Goal: Information Seeking & Learning: Check status

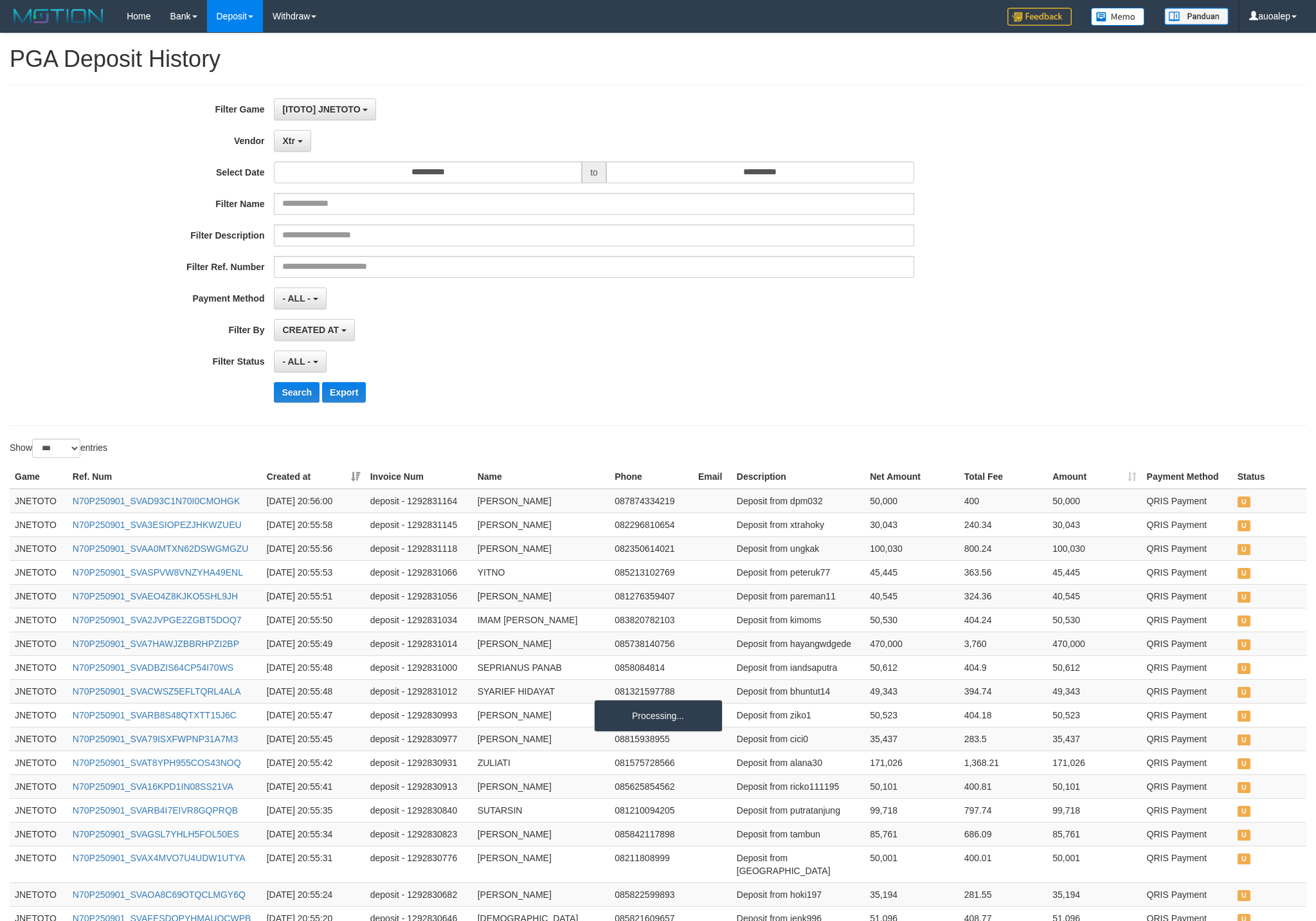
select select "**********"
select select "*"
select select "***"
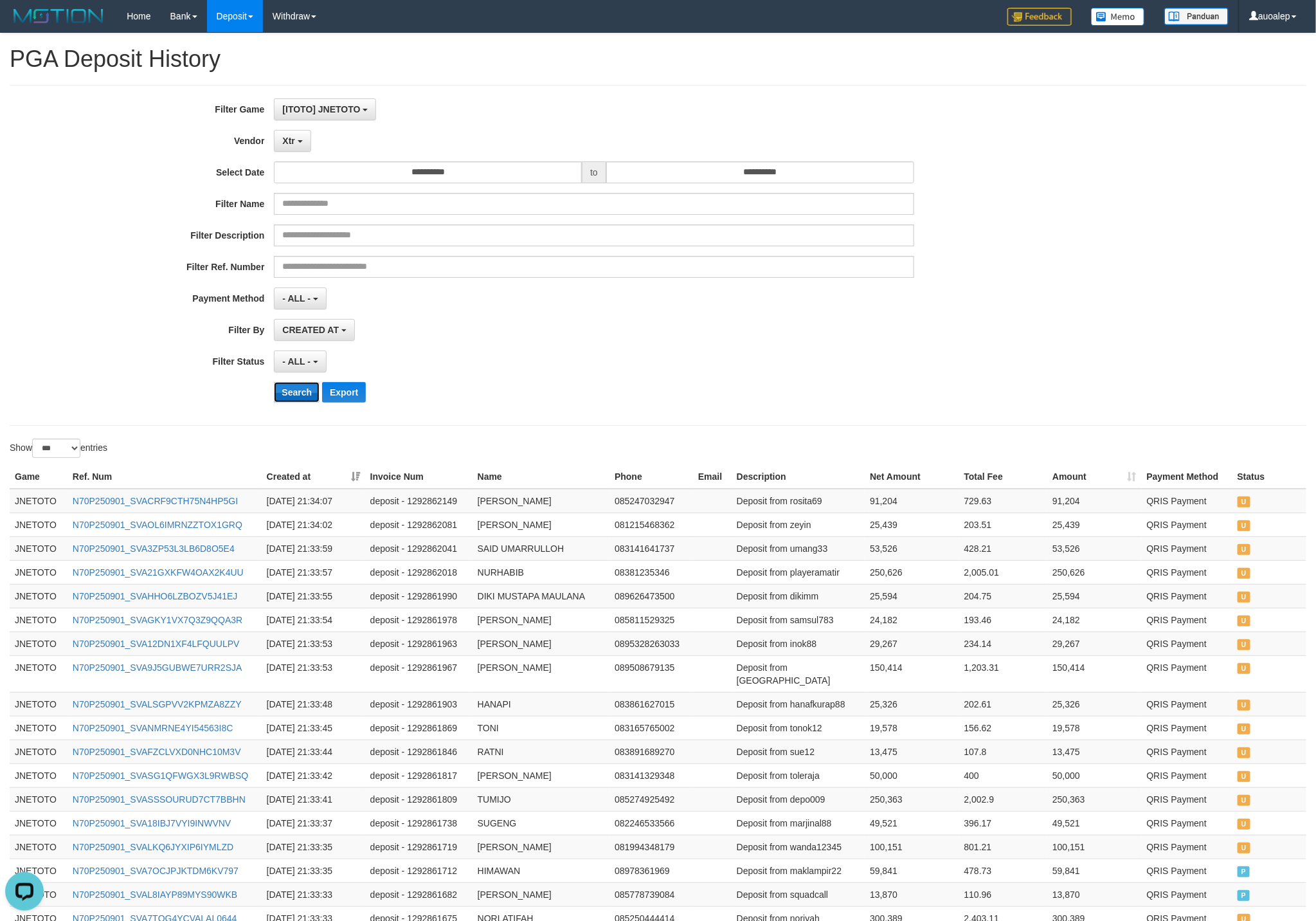
click at [301, 403] on button "Search" at bounding box center [296, 392] width 46 height 21
click at [332, 505] on td "[DATE] 21:34:07" at bounding box center [313, 501] width 104 height 24
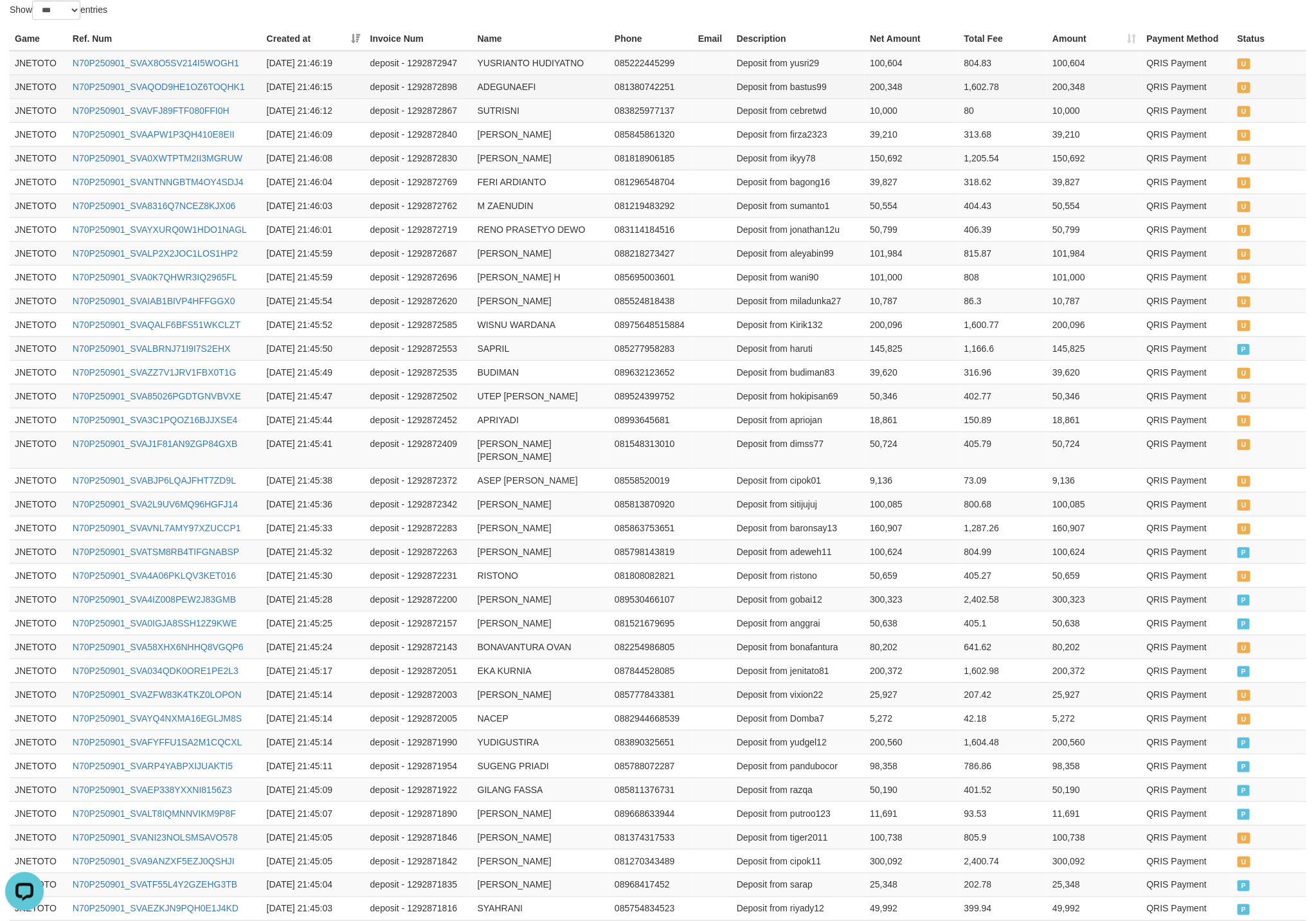
scroll to position [161, 0]
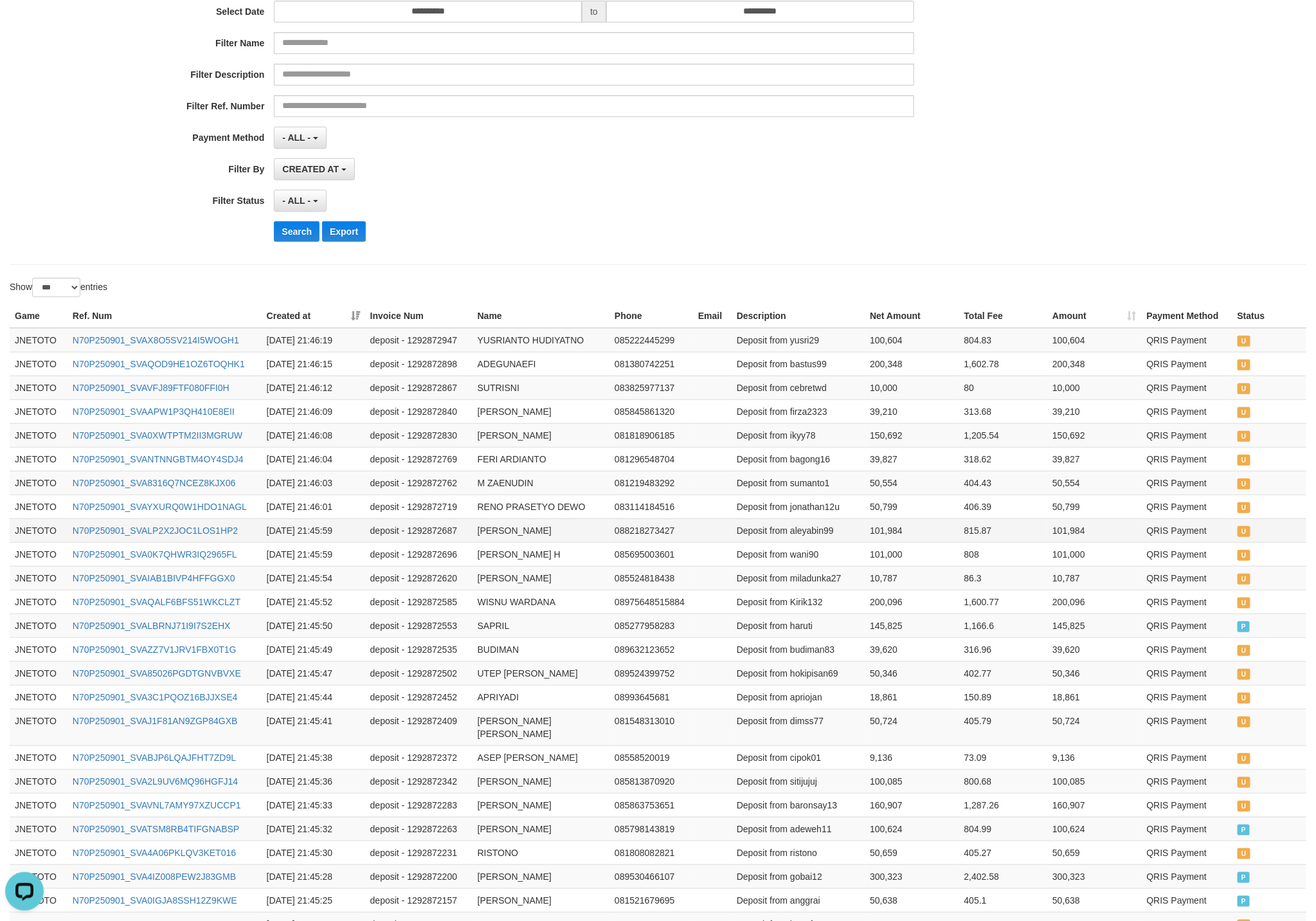
click at [334, 533] on td "[DATE] 21:45:59" at bounding box center [313, 530] width 104 height 24
drag, startPoint x: 334, startPoint y: 533, endPoint x: 253, endPoint y: 531, distance: 81.0
click at [253, 531] on tr "JNETOTO N70P250901_SVALP2X2JOC1LOS1HP2 [DATE] 21:45:59 deposit - 1292872687 [PE…" at bounding box center [658, 530] width 1297 height 24
copy tr "[DATE] 21:45"
click at [699, 423] on td at bounding box center [712, 411] width 39 height 24
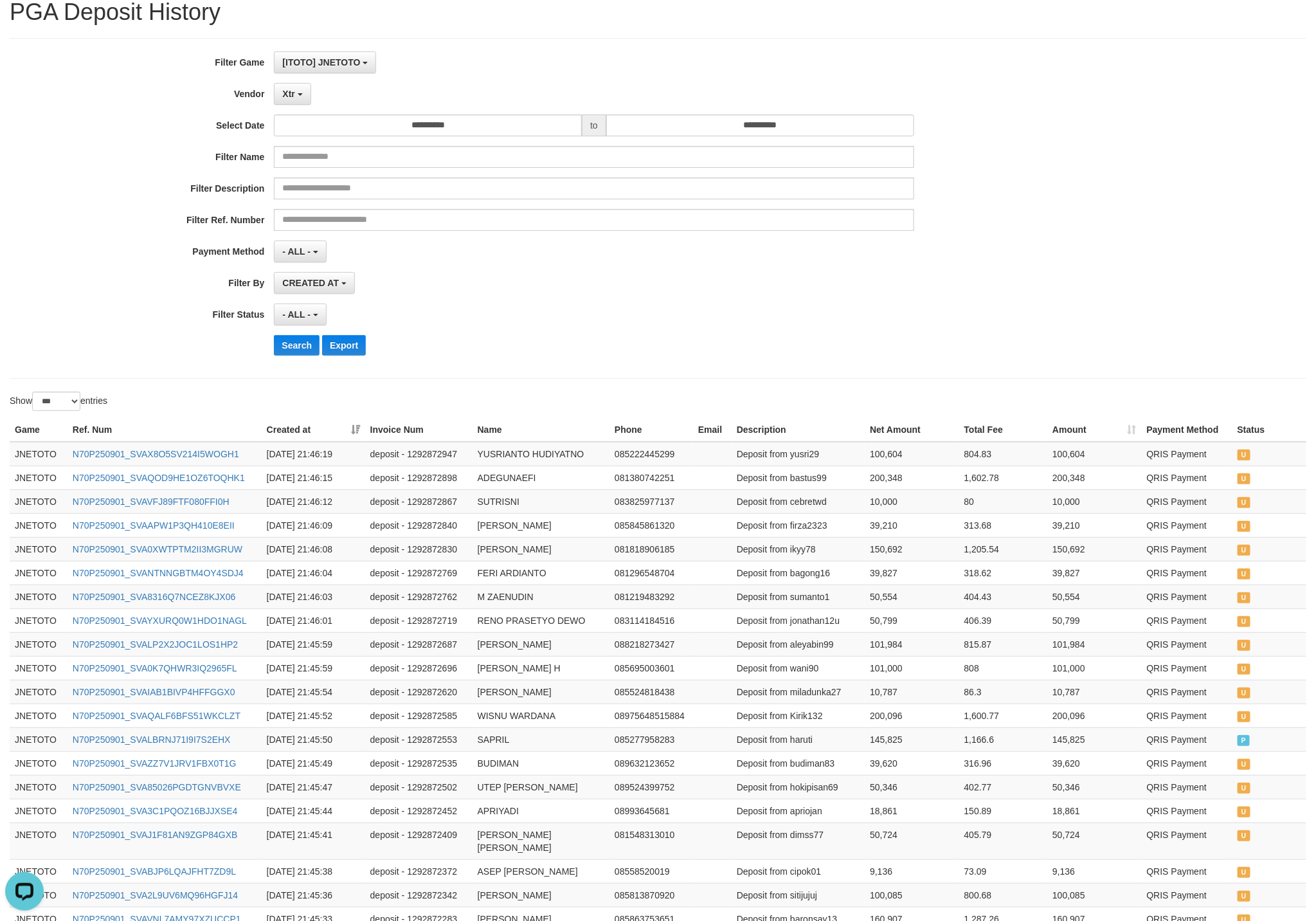
scroll to position [0, 0]
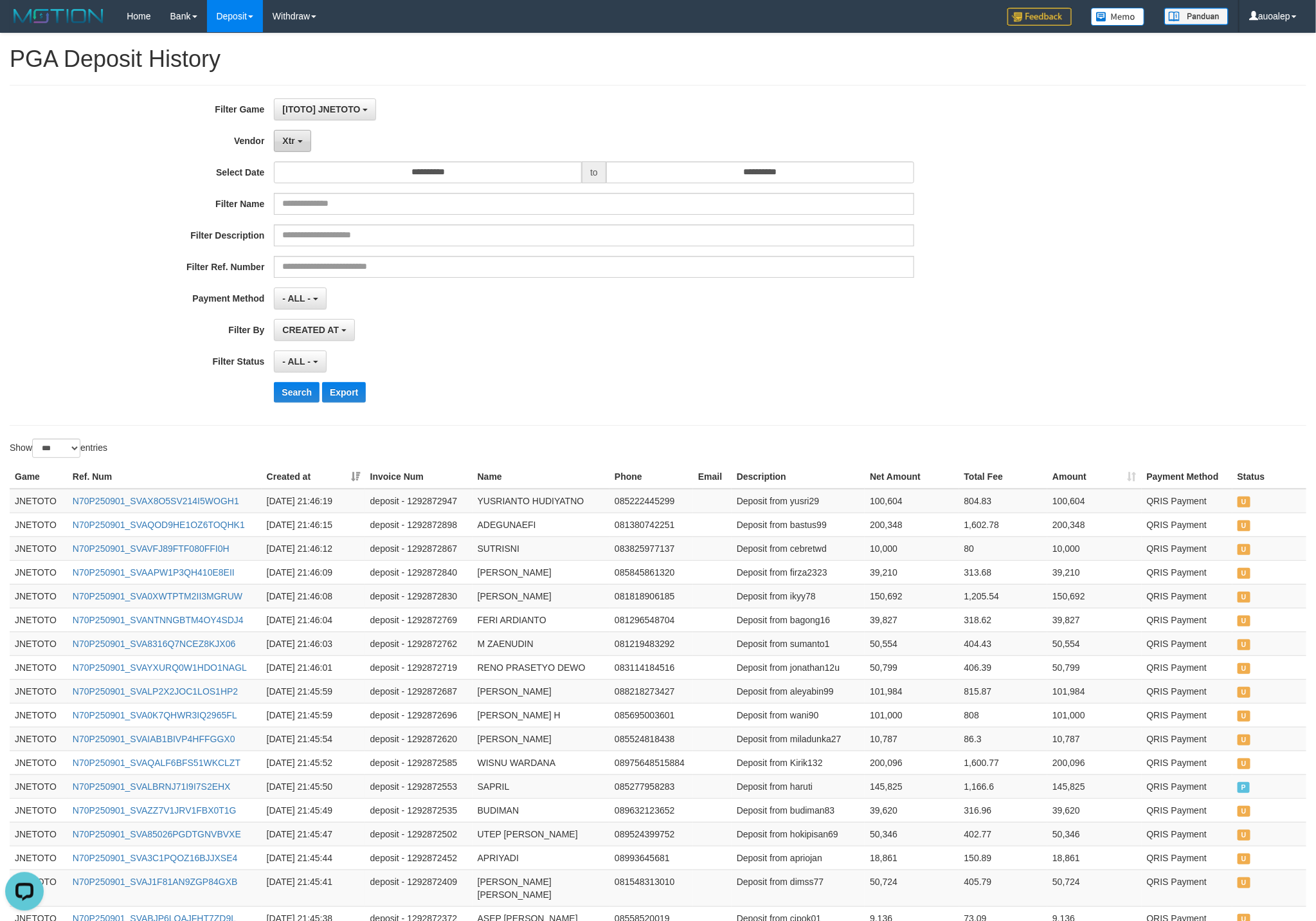
click at [290, 150] on button "Xtr" at bounding box center [292, 140] width 36 height 22
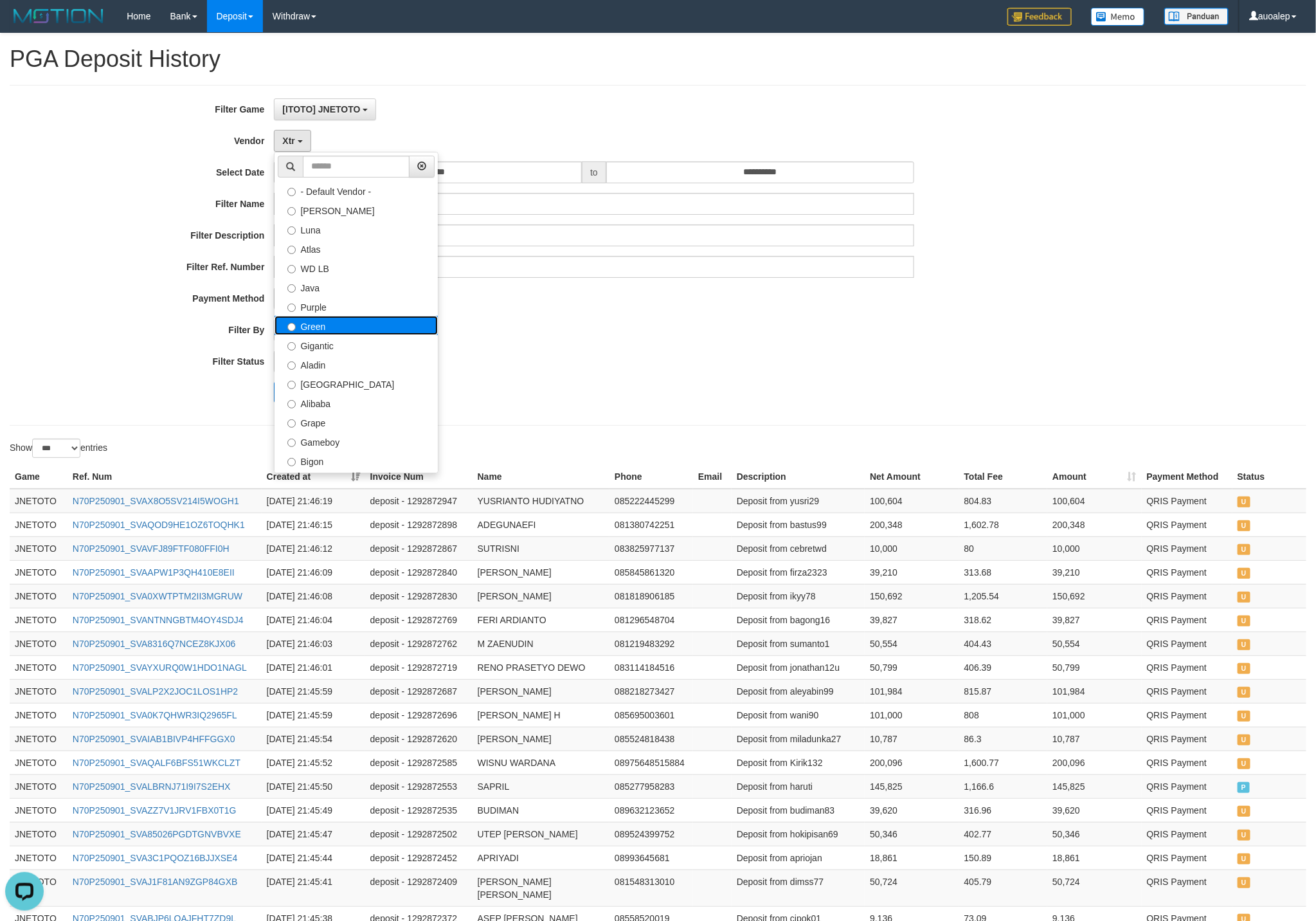
click at [364, 325] on label "Green" at bounding box center [356, 326] width 163 height 19
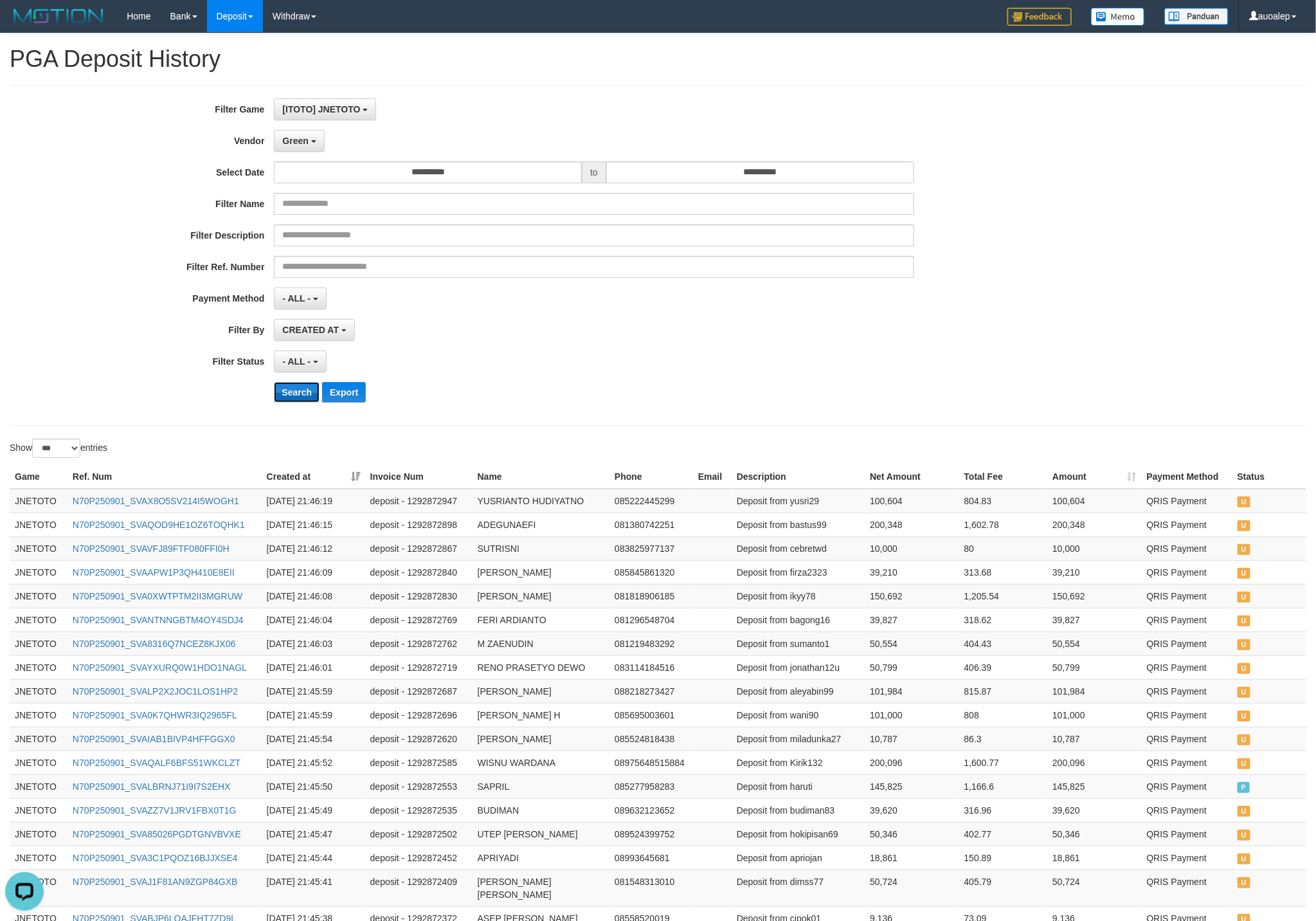
click at [286, 392] on button "Search" at bounding box center [296, 392] width 46 height 21
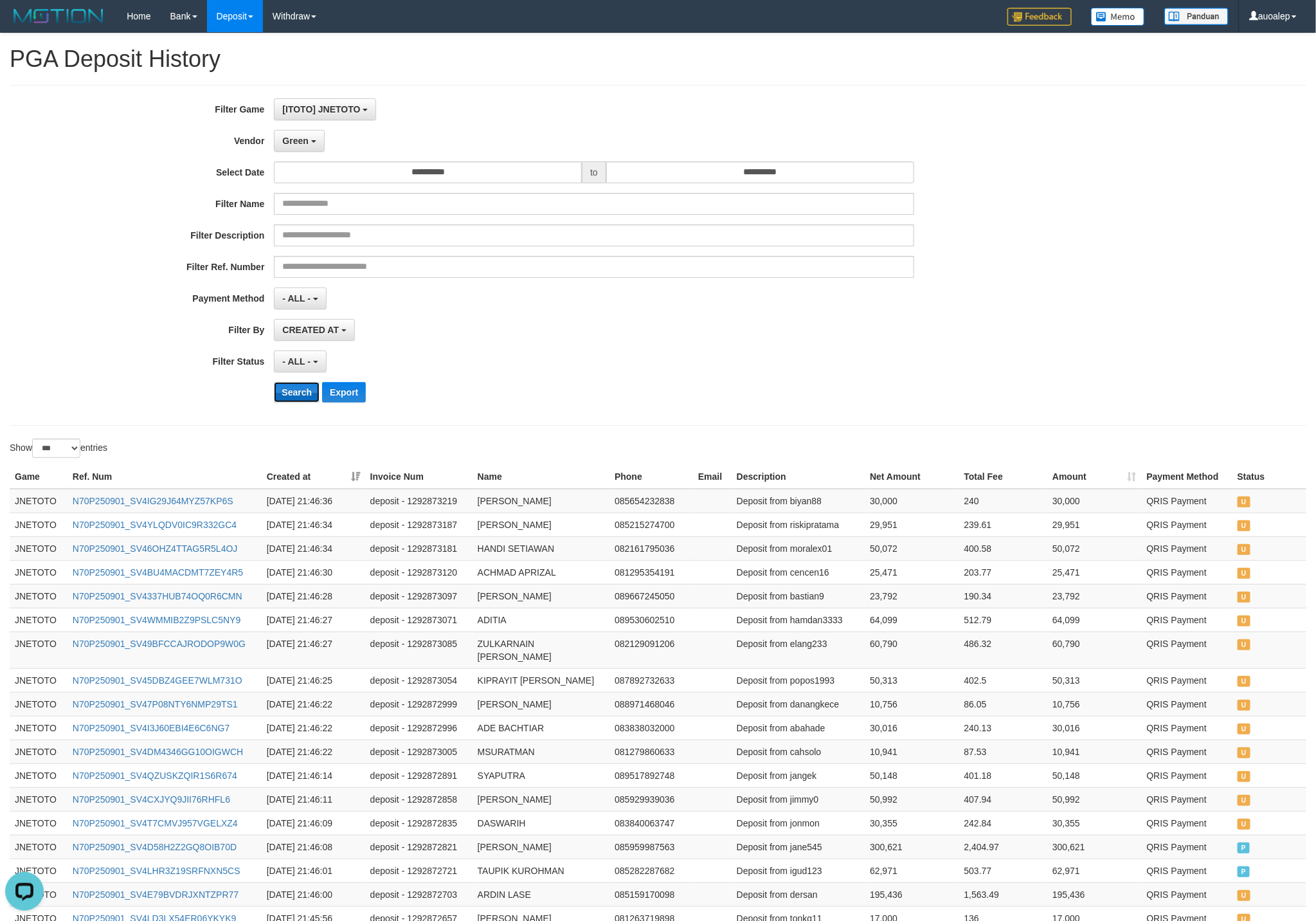
click at [289, 400] on button "Search" at bounding box center [296, 392] width 46 height 21
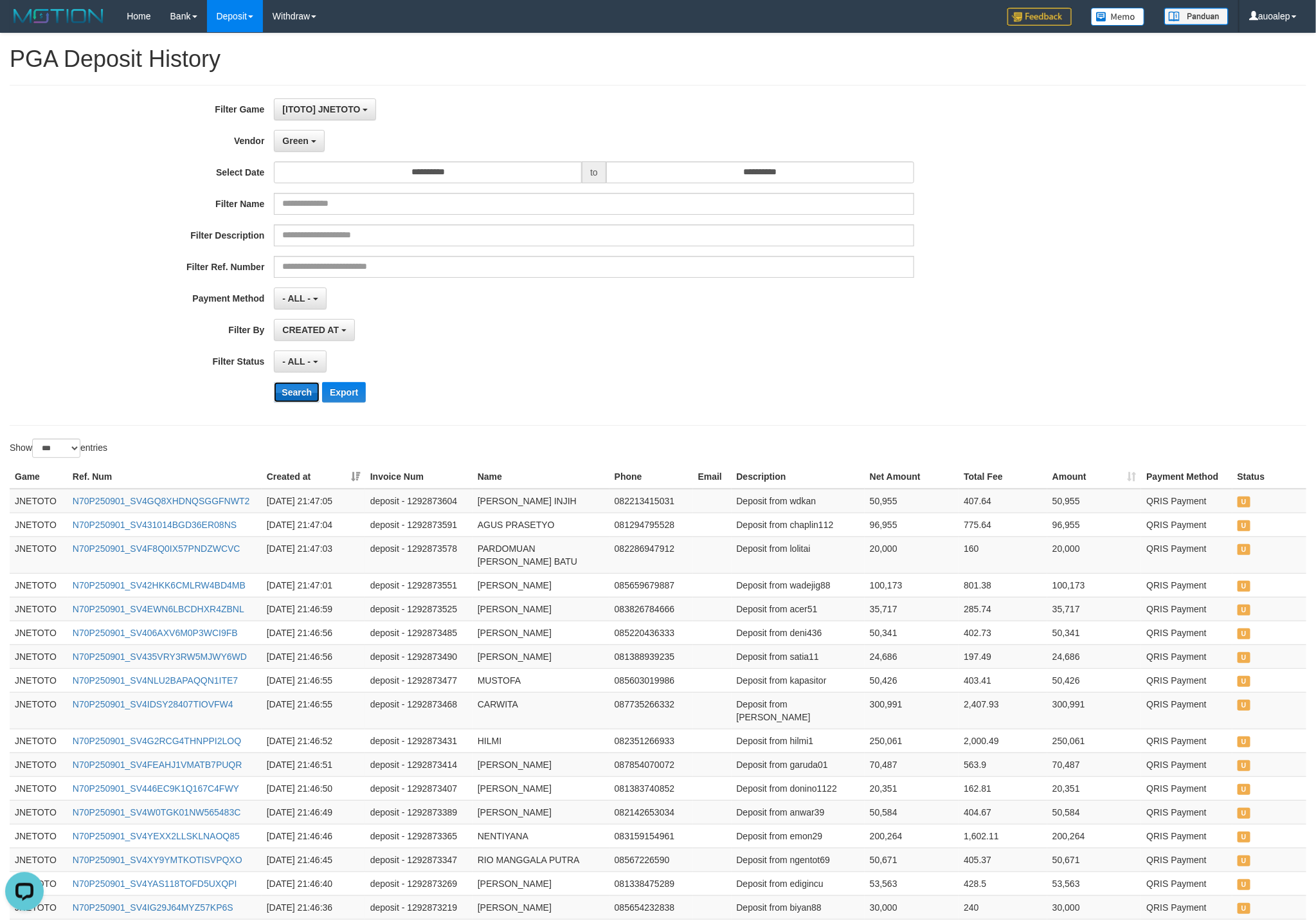
click at [282, 392] on button "Search" at bounding box center [296, 392] width 46 height 21
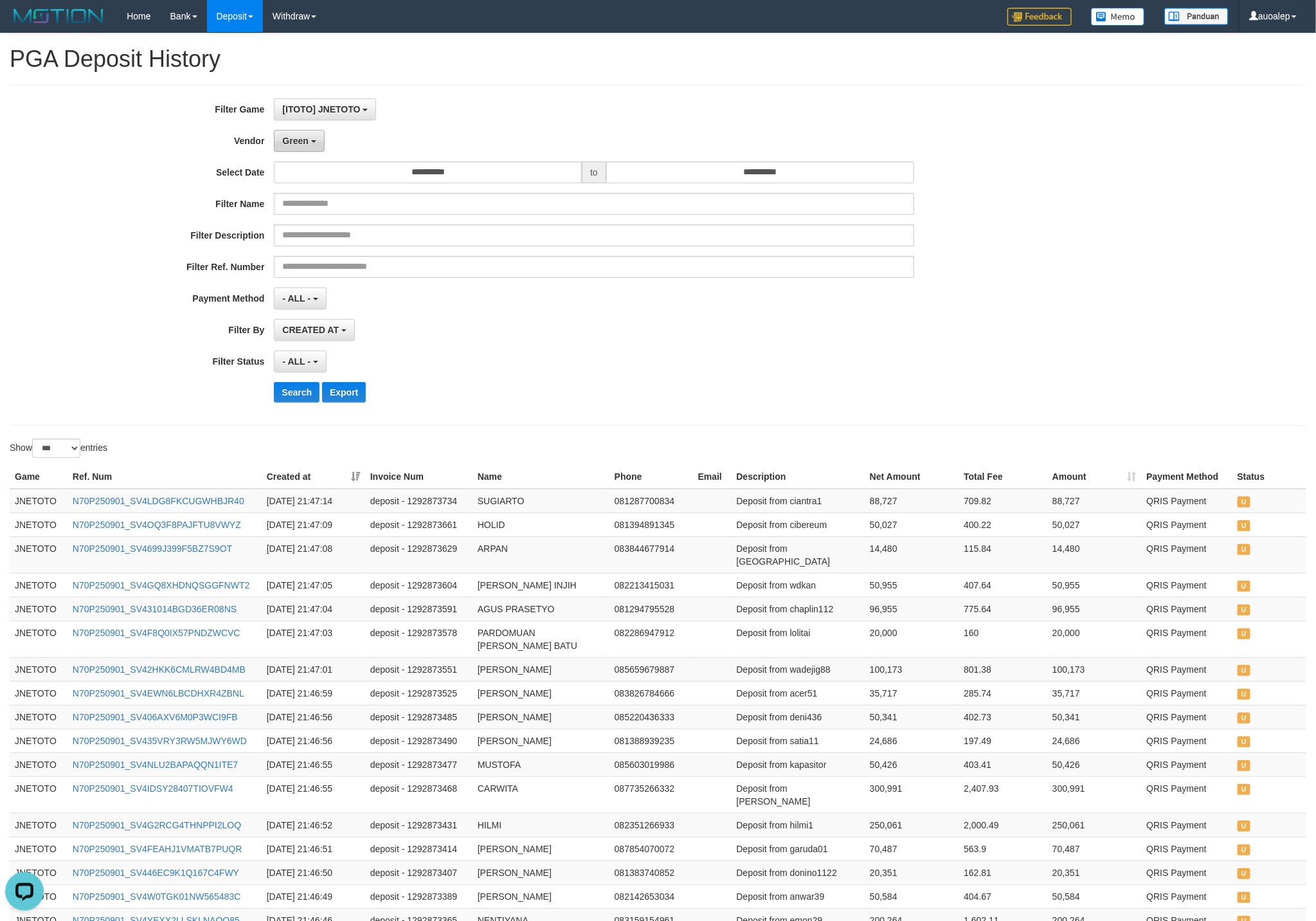
click at [313, 152] on button "Green" at bounding box center [299, 140] width 50 height 22
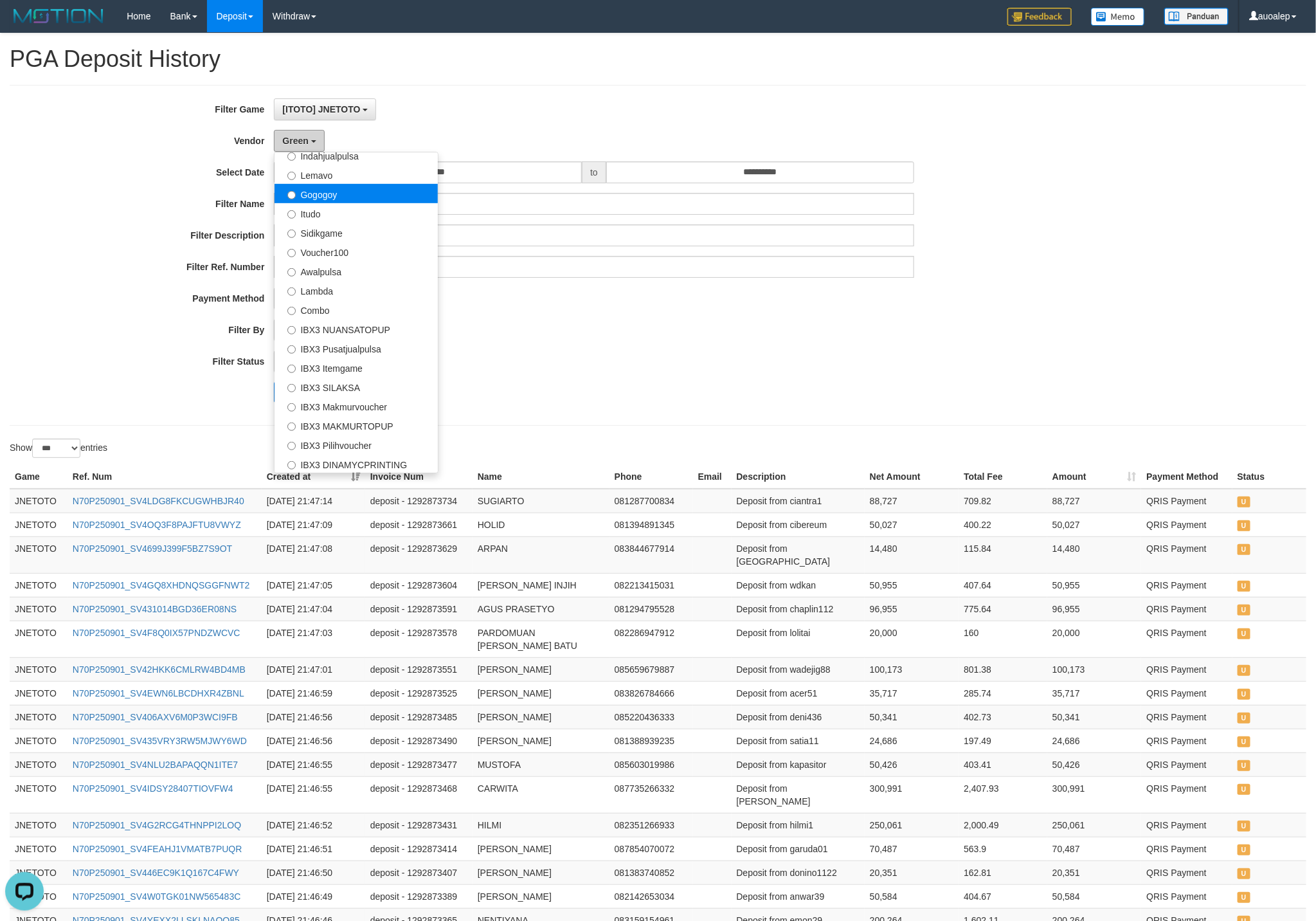
scroll to position [261, 0]
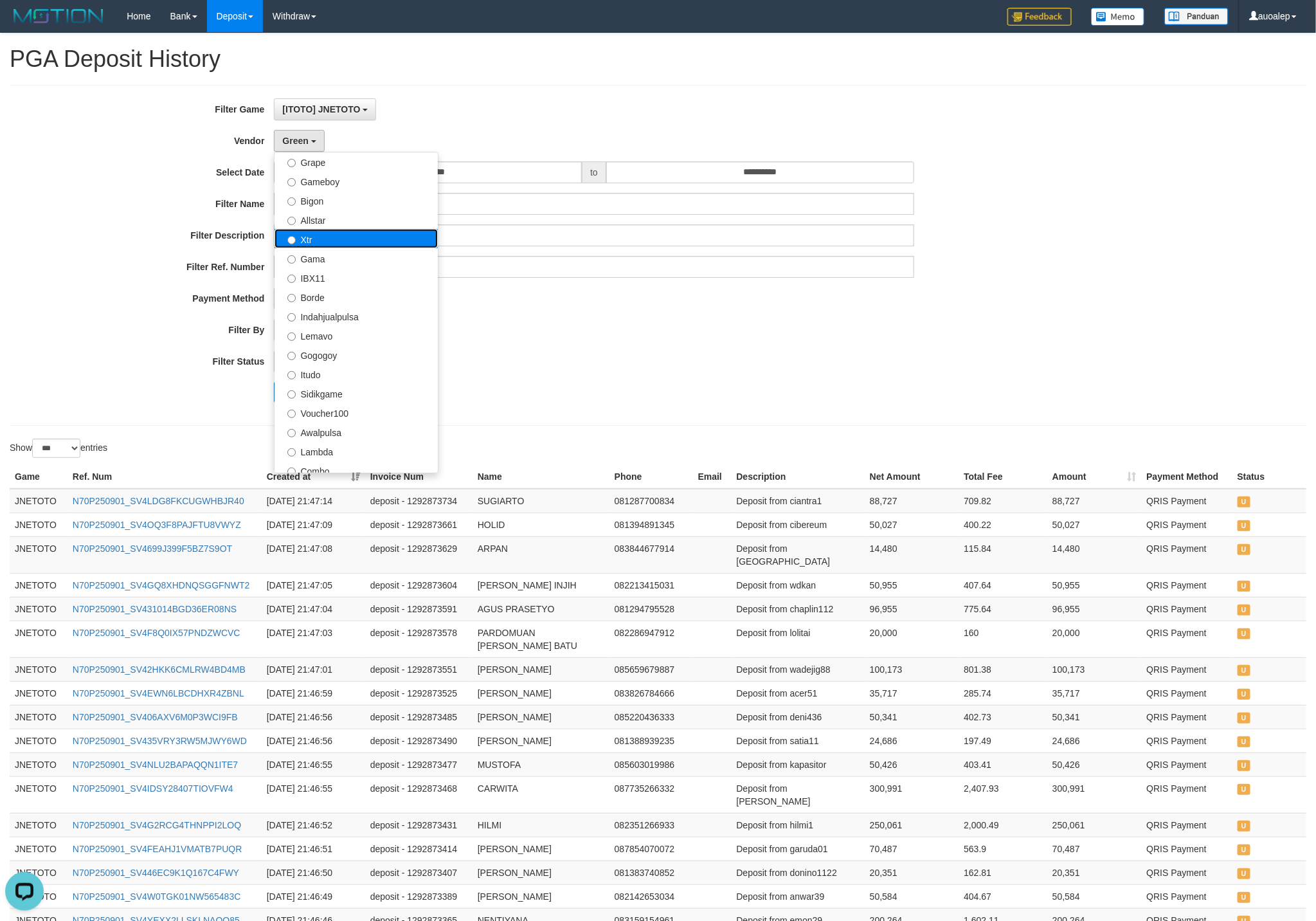
click at [348, 248] on label "Xtr" at bounding box center [356, 238] width 163 height 19
select select "**********"
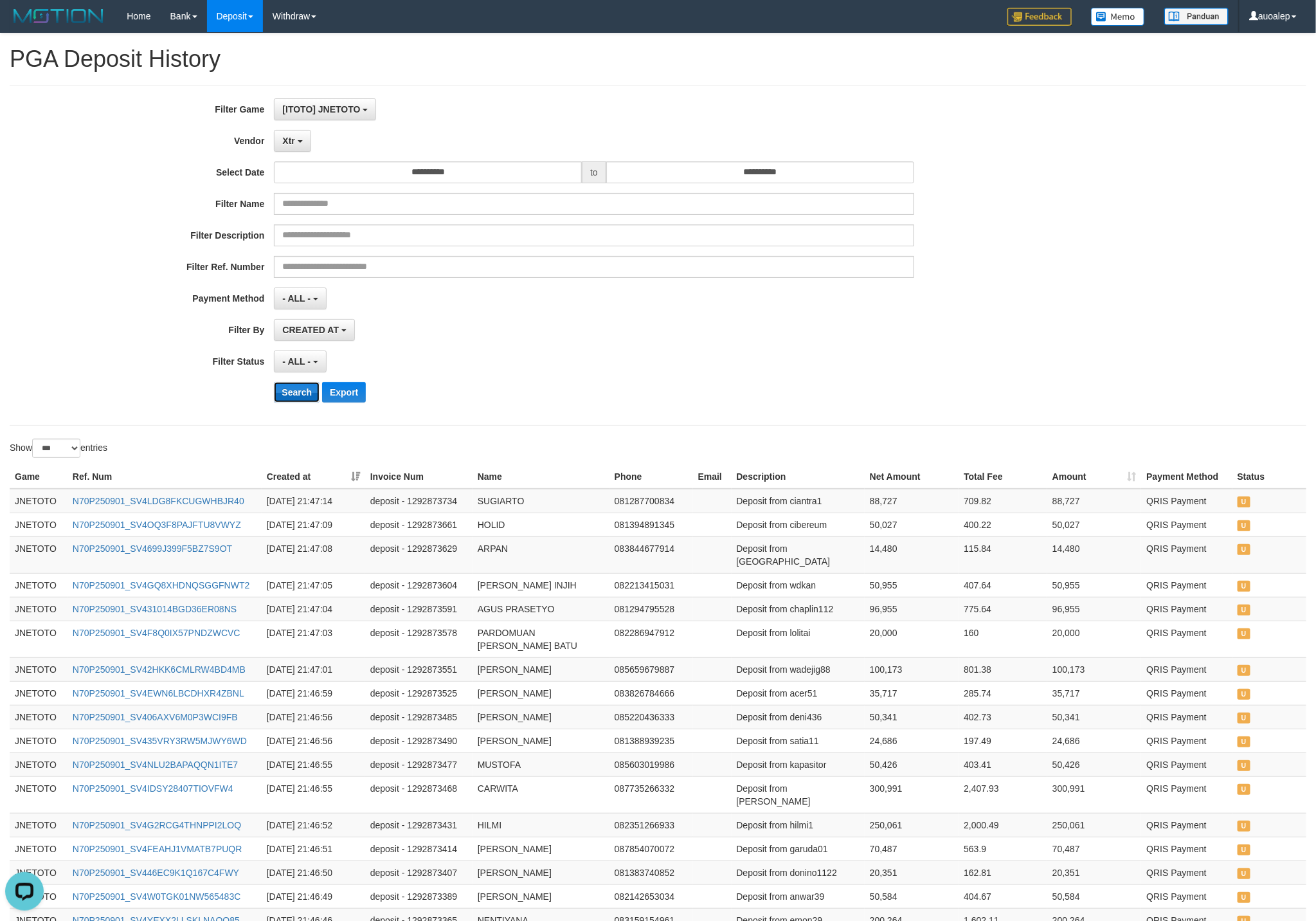
click at [282, 402] on button "Search" at bounding box center [296, 392] width 46 height 21
